Goal: Navigation & Orientation: Find specific page/section

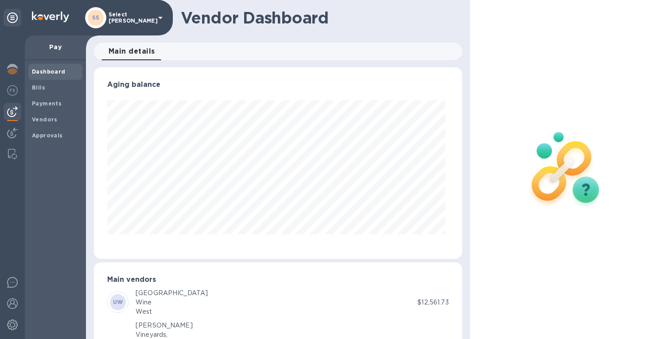
scroll to position [192, 364]
click at [42, 70] on b "Dashboard" at bounding box center [49, 71] width 34 height 7
click at [10, 67] on img at bounding box center [12, 69] width 11 height 11
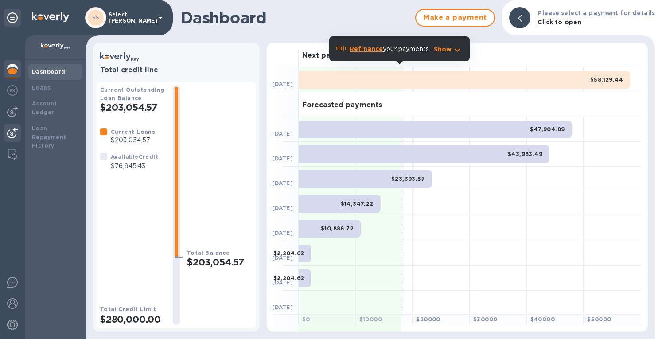
click at [10, 133] on img at bounding box center [12, 133] width 11 height 11
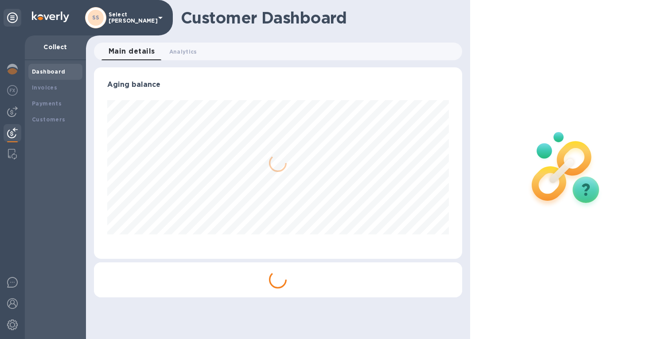
scroll to position [192, 364]
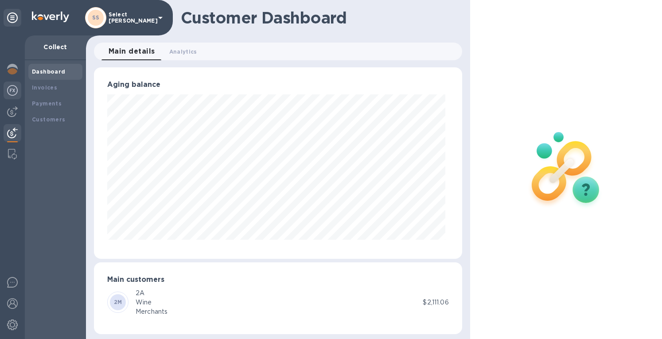
click at [9, 91] on img at bounding box center [12, 90] width 11 height 11
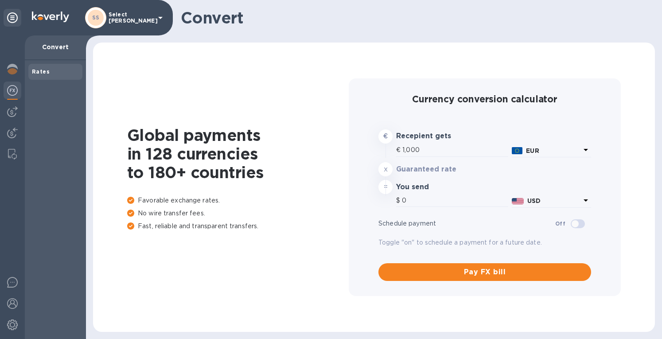
type input "1,177.76"
